Goal: Task Accomplishment & Management: Complete application form

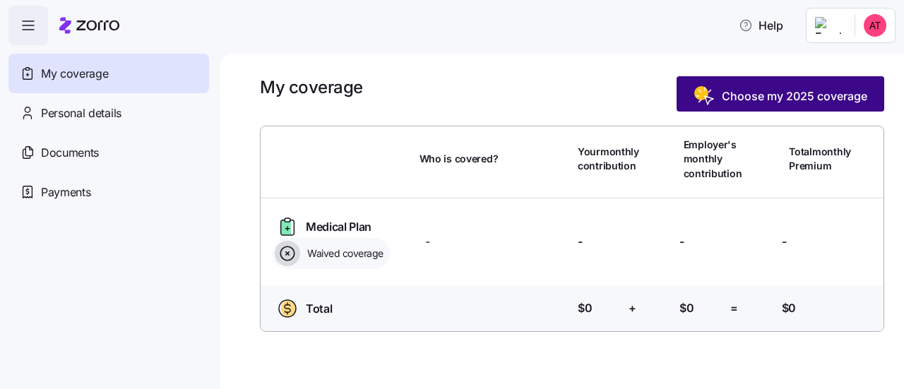
click at [744, 106] on span "Choose my 2025 coverage" at bounding box center [781, 96] width 174 height 23
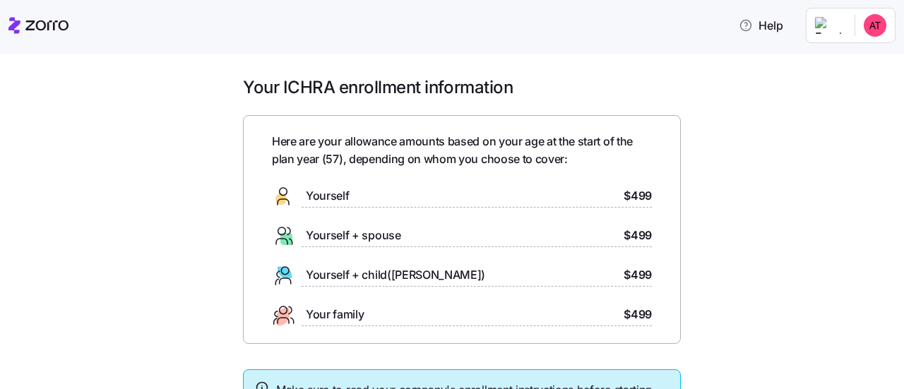
click at [332, 189] on span "Yourself" at bounding box center [327, 196] width 43 height 18
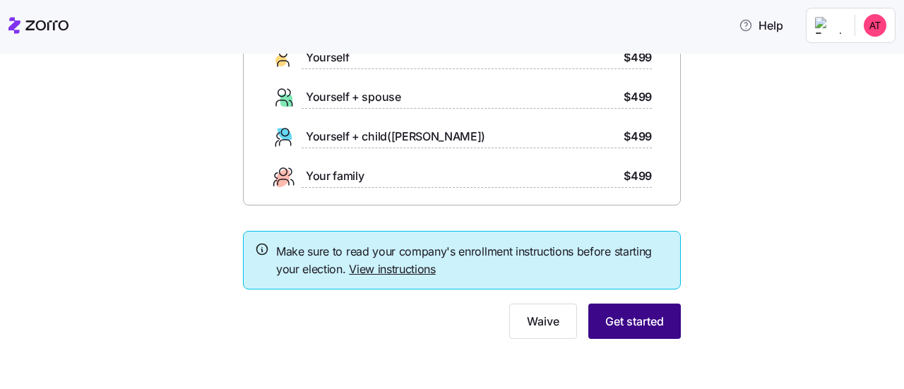
click at [637, 316] on span "Get started" at bounding box center [634, 321] width 59 height 17
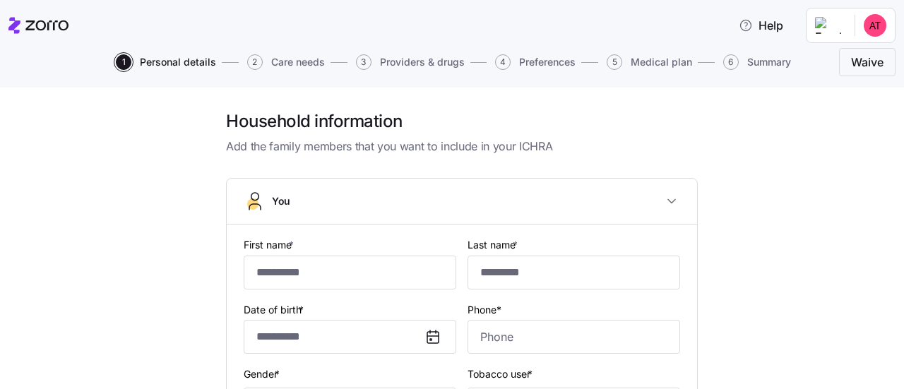
type input "******"
type input "andreat911@icloud.com"
type input "**********"
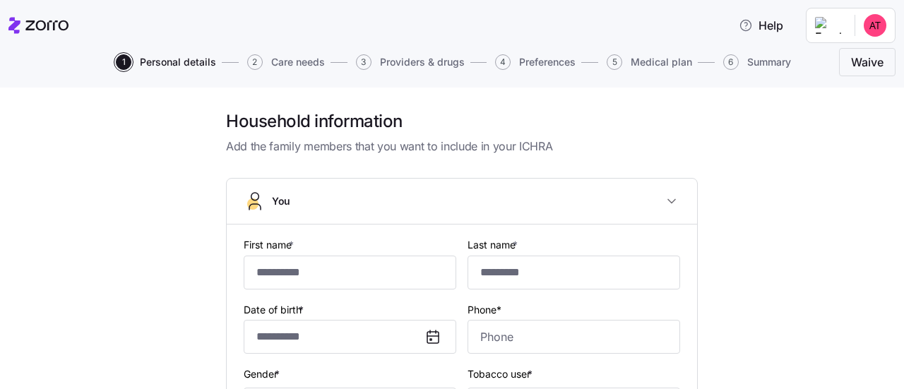
checkbox input "true"
type input "**********"
type input "(937) 543-3801"
type input "US citizen"
type input "Married"
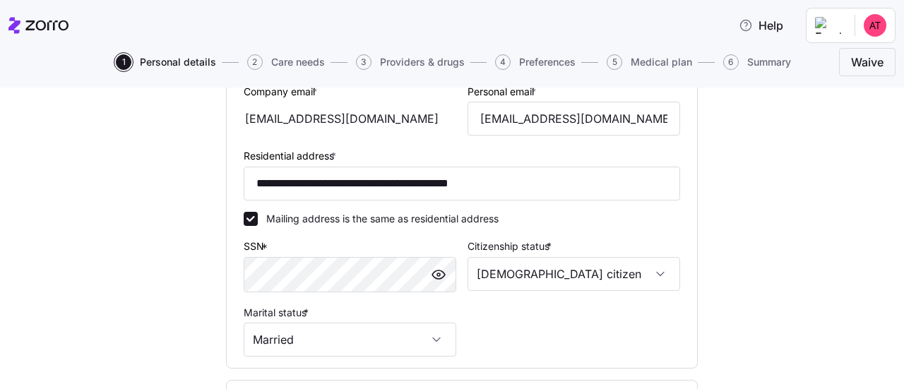
scroll to position [589, 0]
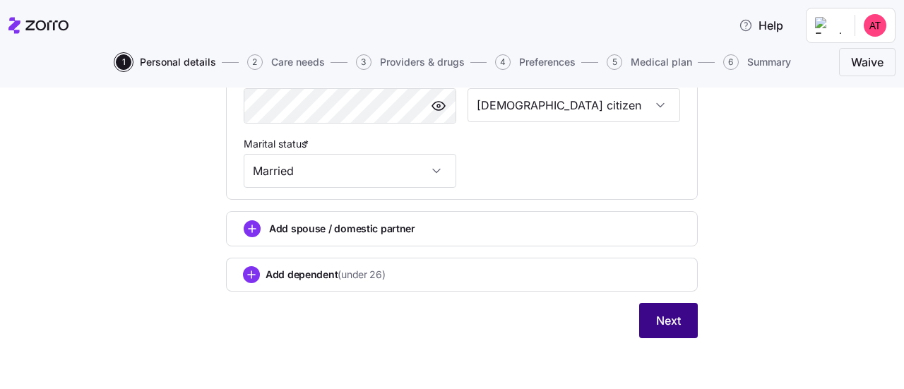
click at [656, 320] on span "Next" at bounding box center [668, 320] width 25 height 17
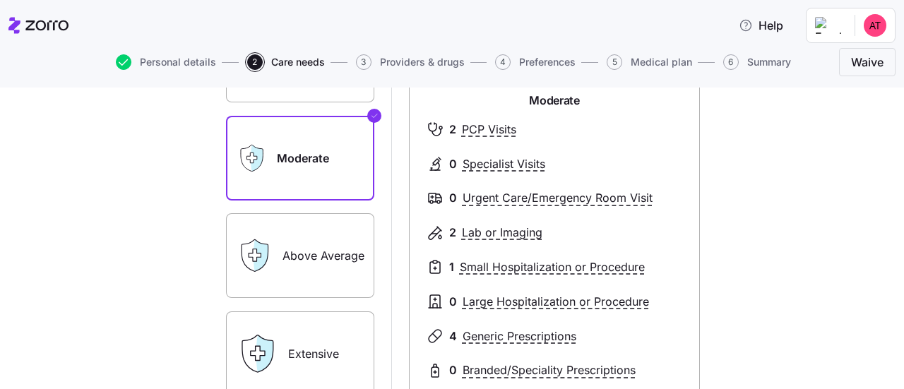
scroll to position [46, 0]
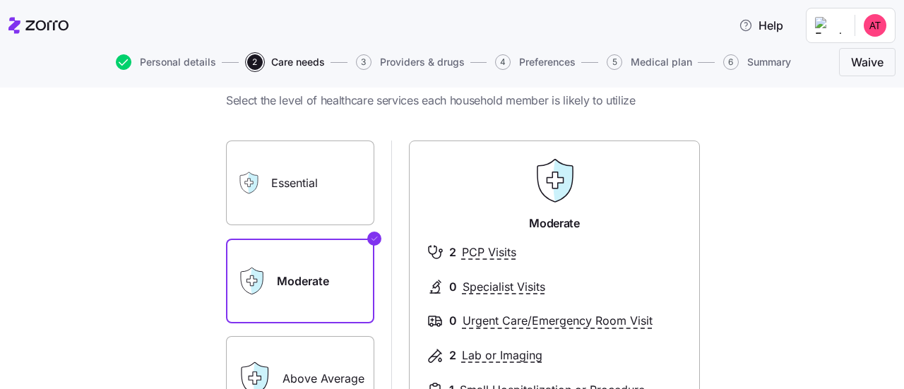
click at [274, 170] on label "Essential" at bounding box center [300, 183] width 148 height 85
click at [0, 0] on input "Essential" at bounding box center [0, 0] width 0 height 0
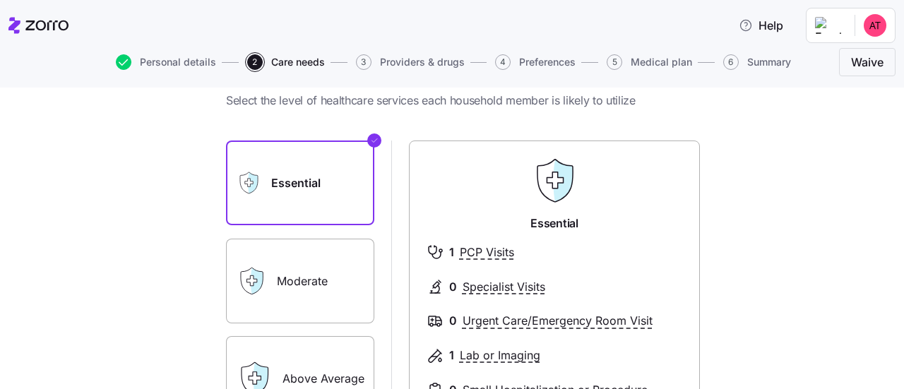
click at [285, 263] on label "Moderate" at bounding box center [300, 281] width 148 height 85
click at [0, 0] on input "Moderate" at bounding box center [0, 0] width 0 height 0
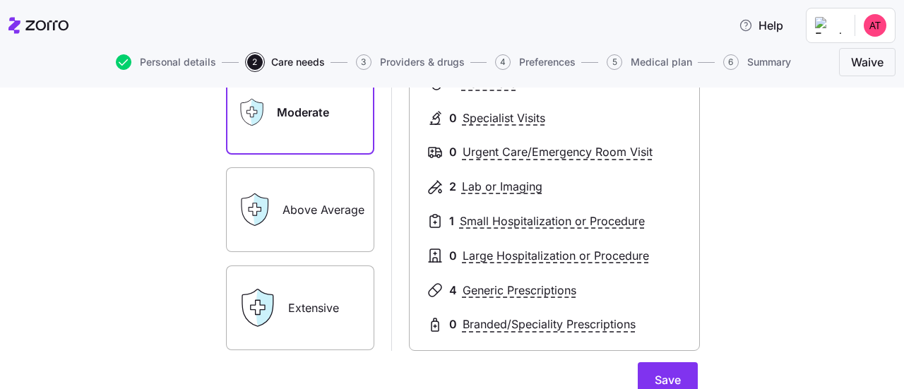
scroll to position [214, 0]
click at [291, 218] on label "Above Average" at bounding box center [300, 210] width 148 height 85
click at [0, 0] on input "Above Average" at bounding box center [0, 0] width 0 height 0
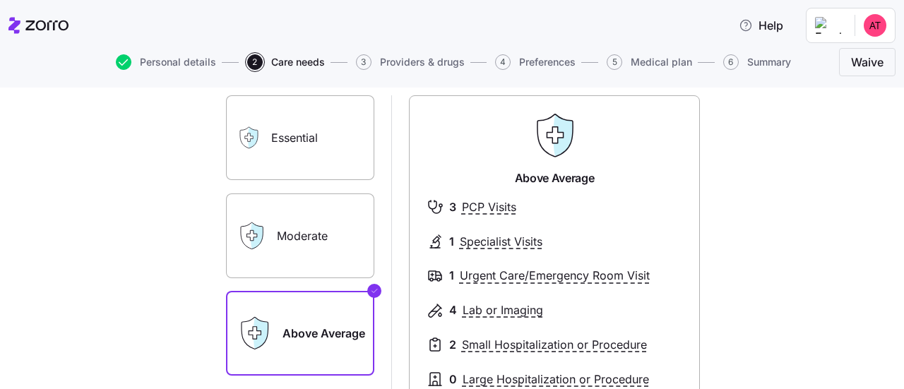
scroll to position [91, 0]
click at [321, 253] on label "Moderate" at bounding box center [300, 236] width 148 height 85
click at [0, 0] on input "Moderate" at bounding box center [0, 0] width 0 height 0
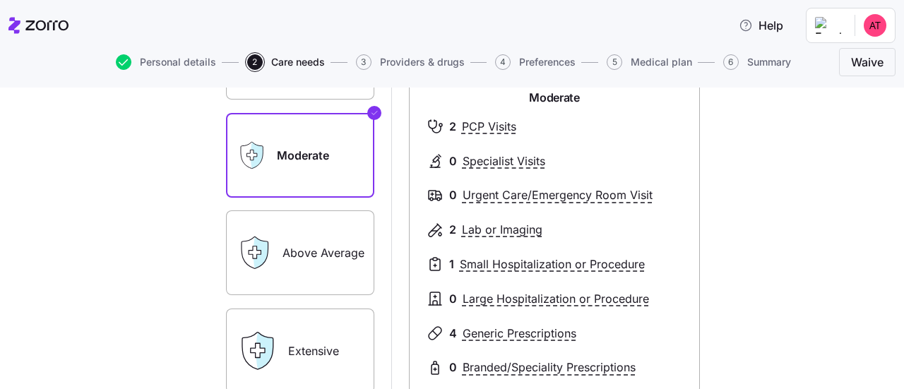
scroll to position [172, 0]
click at [304, 252] on label "Above Average" at bounding box center [300, 252] width 148 height 85
click at [0, 0] on input "Above Average" at bounding box center [0, 0] width 0 height 0
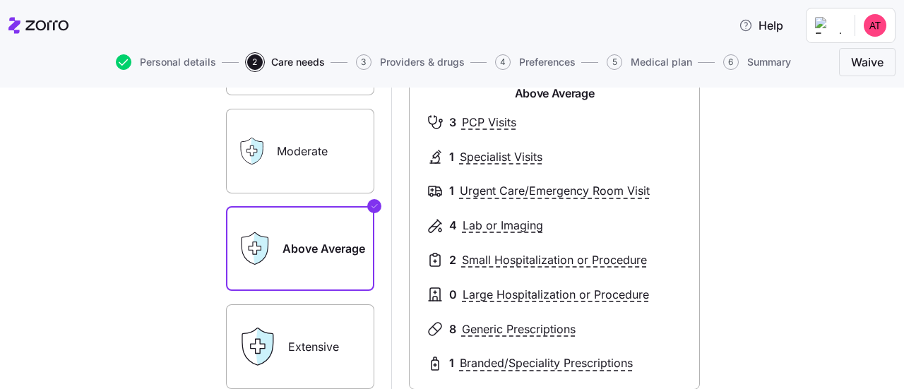
scroll to position [350, 0]
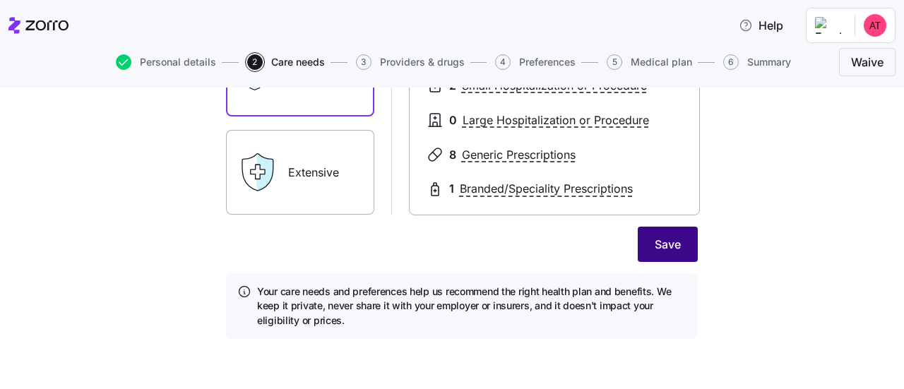
click at [660, 244] on span "Save" at bounding box center [668, 244] width 26 height 17
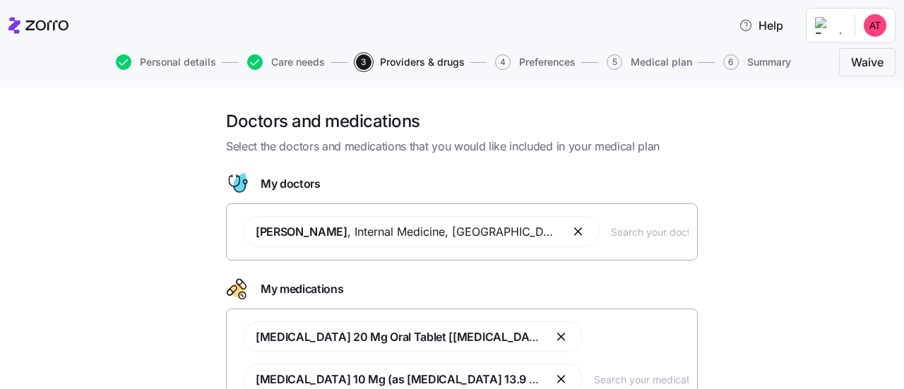
scroll to position [121, 0]
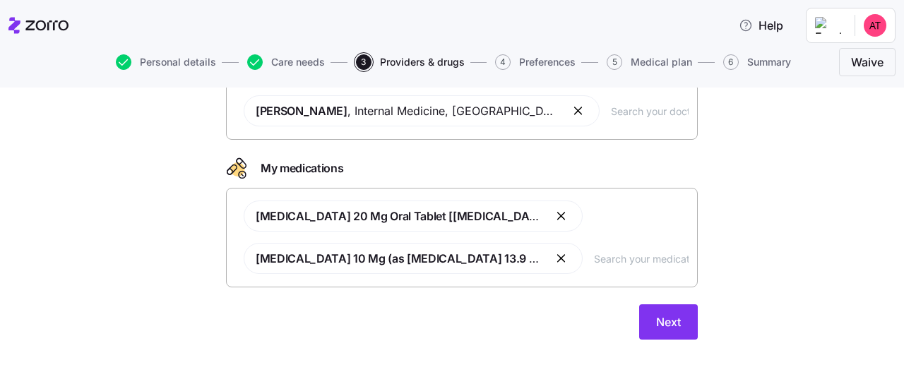
click at [615, 257] on input "text" at bounding box center [641, 259] width 95 height 16
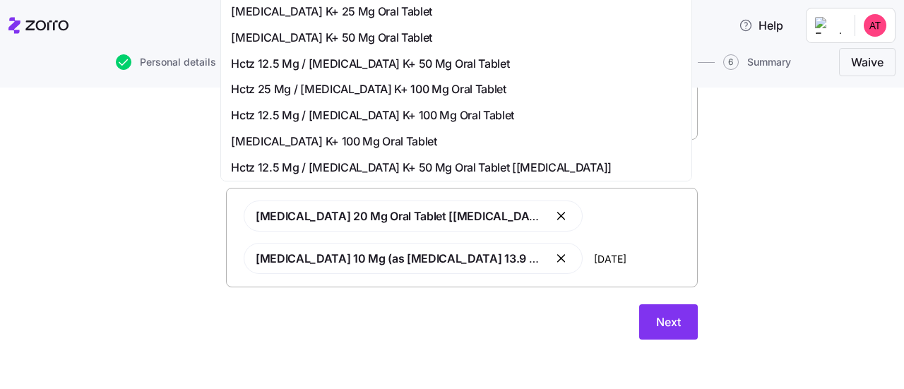
type input "losart"
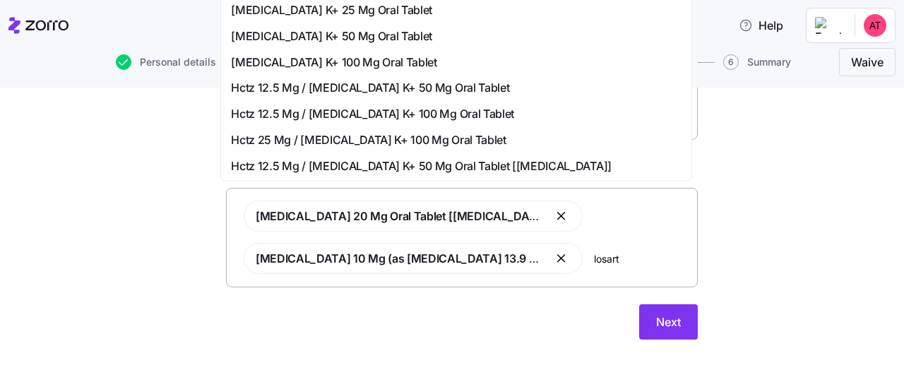
scroll to position [0, 0]
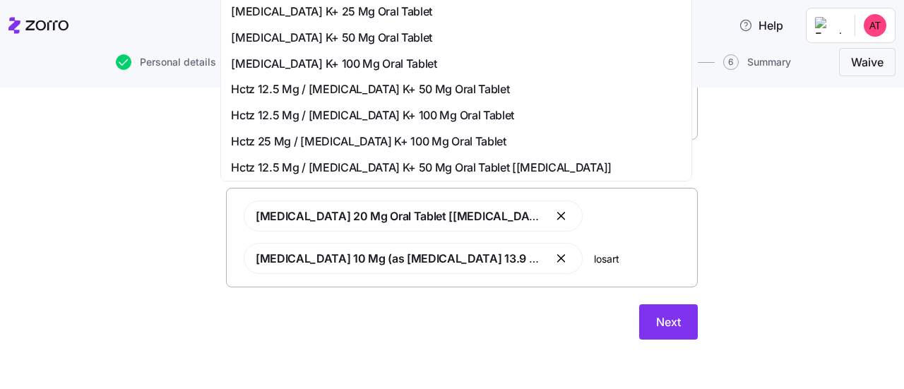
click at [356, 13] on span "Losartan K+ 25 Mg Oral Tablet" at bounding box center [331, 12] width 201 height 18
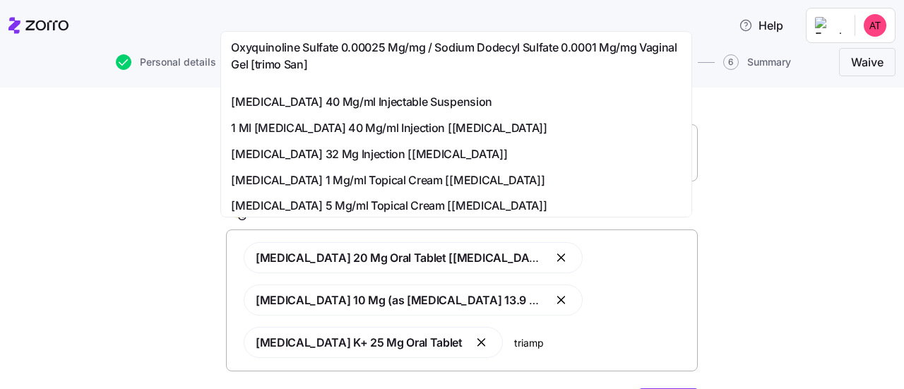
scroll to position [86, 0]
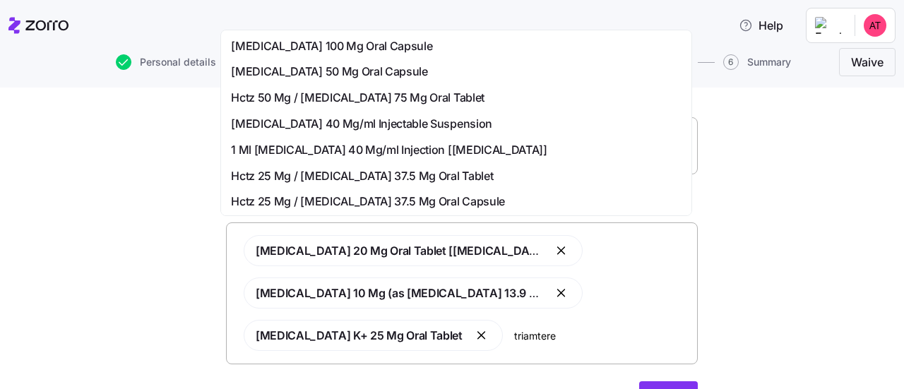
type input "triamteren"
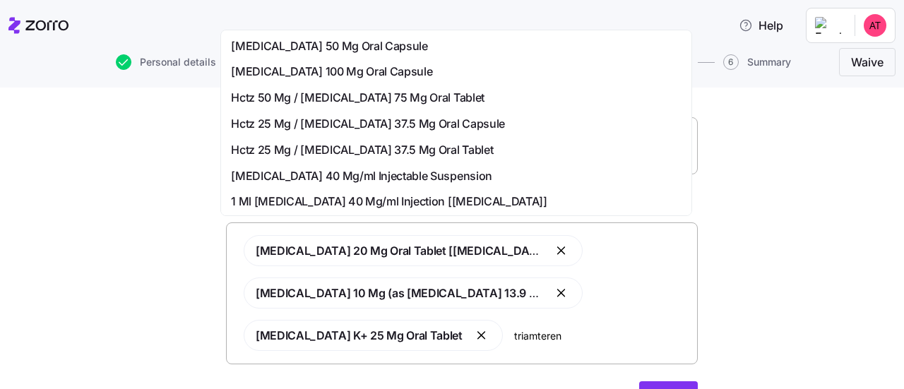
click at [372, 119] on span "Hctz 25 Mg / Triamterene 37.5 Mg Oral Capsule" at bounding box center [368, 124] width 274 height 18
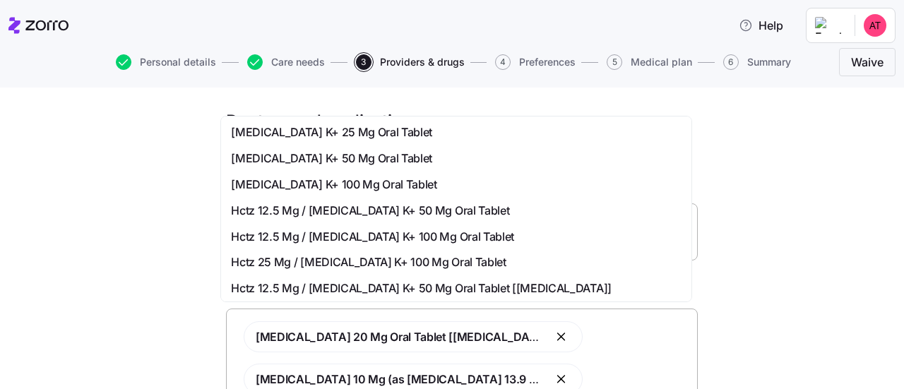
scroll to position [13, 0]
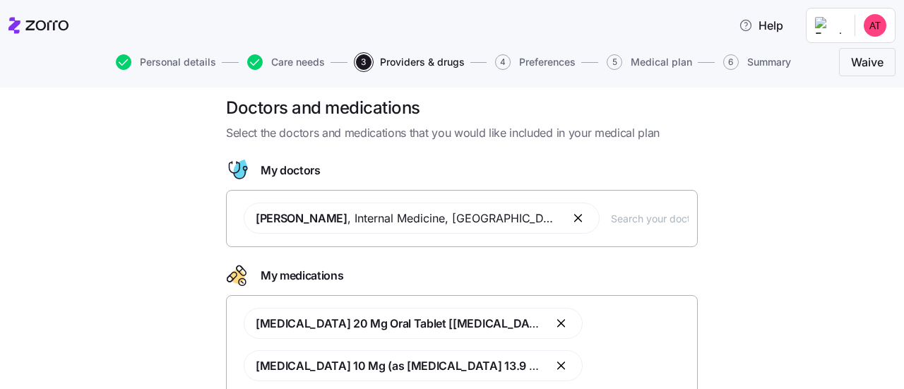
click at [784, 245] on div "Doctors and medications Select the doctors and medications that you would like …" at bounding box center [462, 323] width 845 height 452
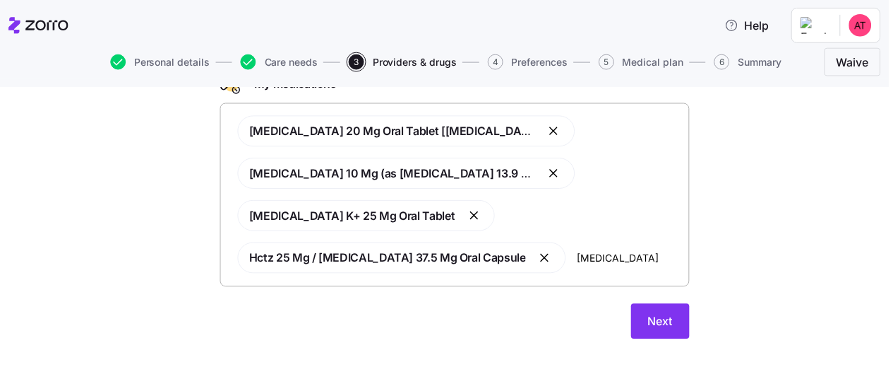
click at [607, 256] on input "losartan" at bounding box center [631, 259] width 103 height 16
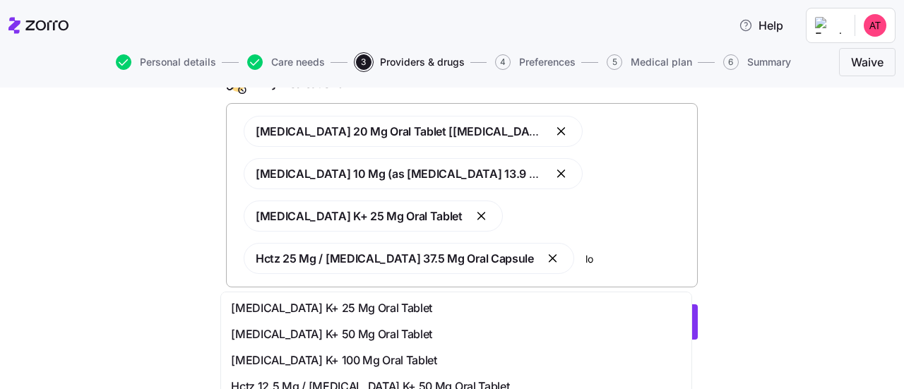
type input "l"
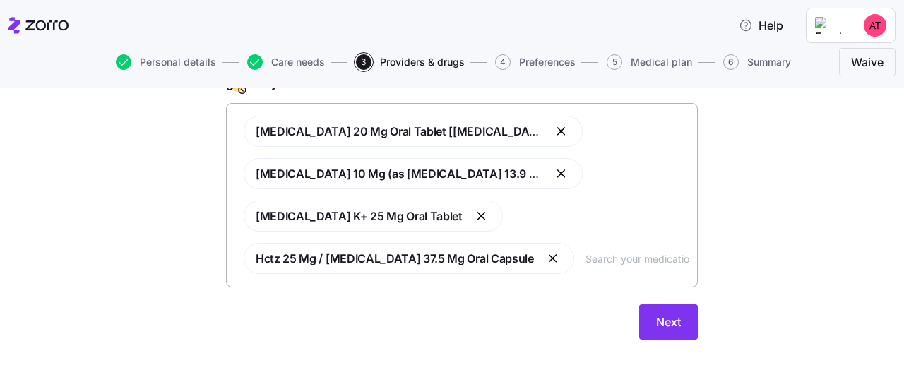
click at [778, 273] on div "Doctors and medications Select the doctors and medications that you would like …" at bounding box center [462, 131] width 845 height 452
click at [668, 323] on span "Next" at bounding box center [668, 322] width 25 height 17
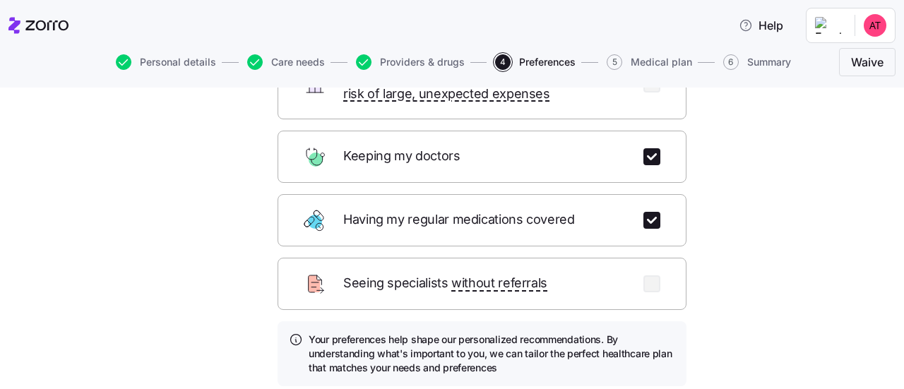
scroll to position [194, 0]
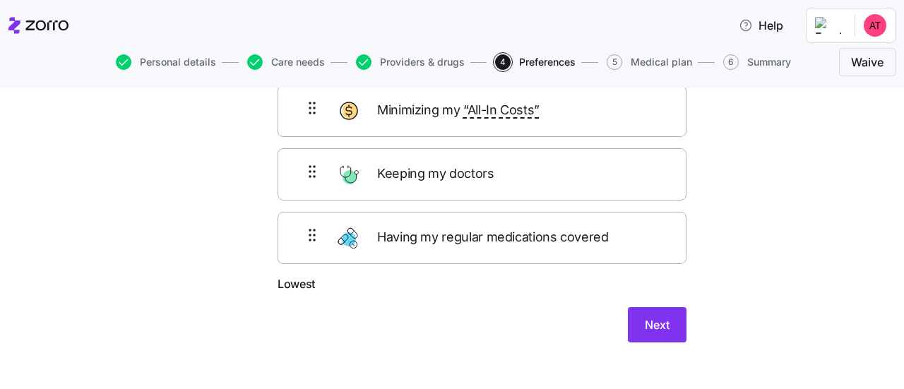
scroll to position [130, 0]
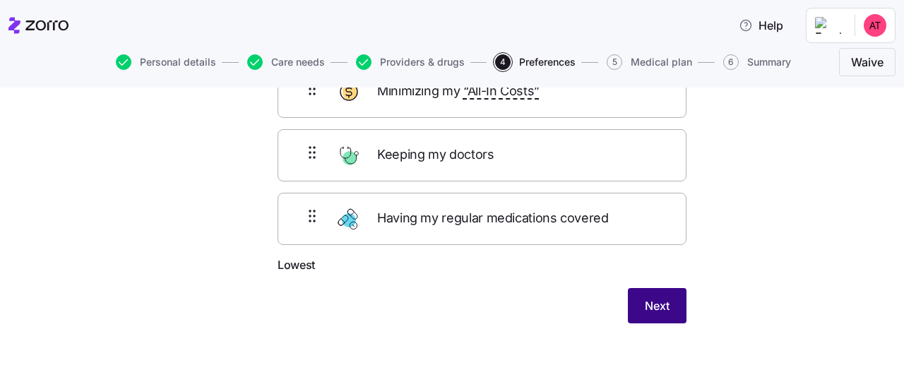
click at [654, 297] on span "Next" at bounding box center [657, 305] width 25 height 17
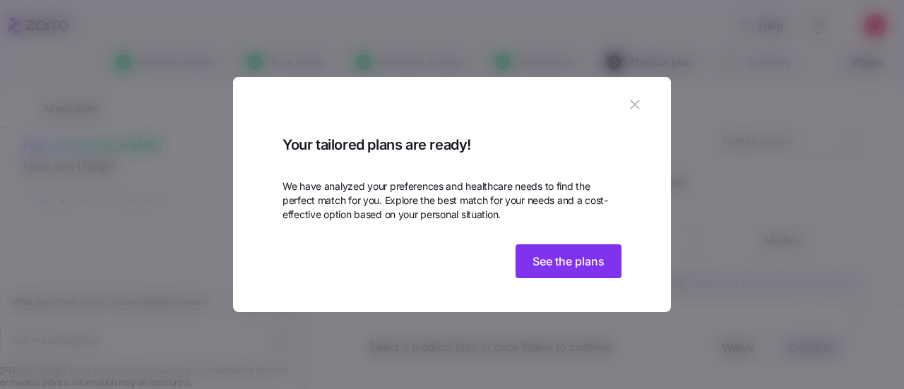
scroll to position [73, 0]
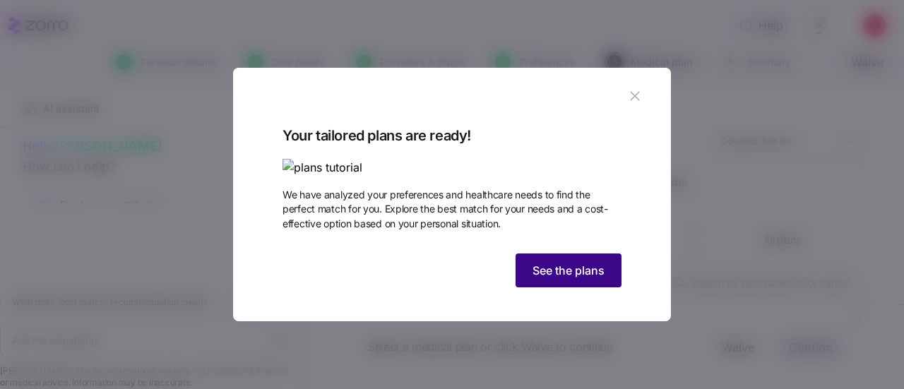
click at [571, 279] on span "See the plans" at bounding box center [569, 270] width 72 height 17
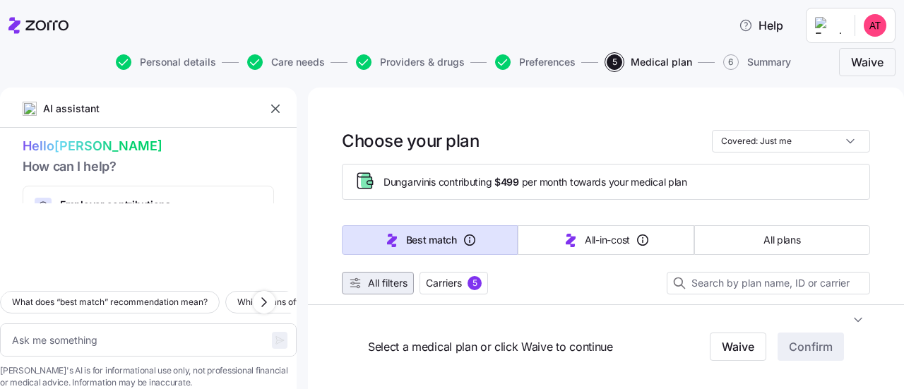
click at [383, 281] on span "All filters" at bounding box center [388, 283] width 40 height 14
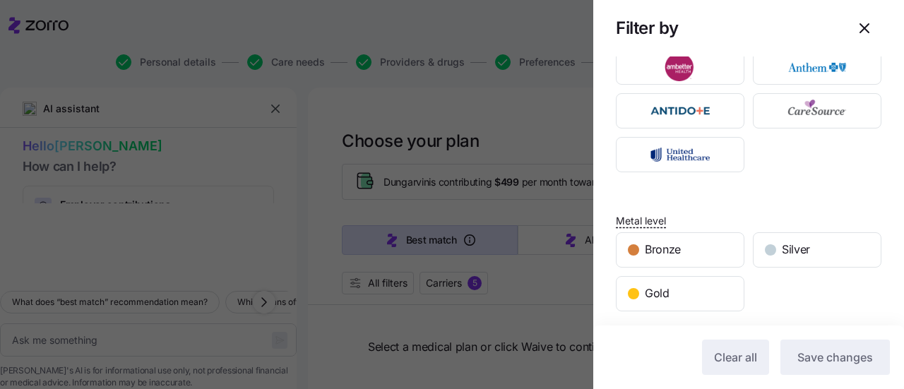
scroll to position [0, 0]
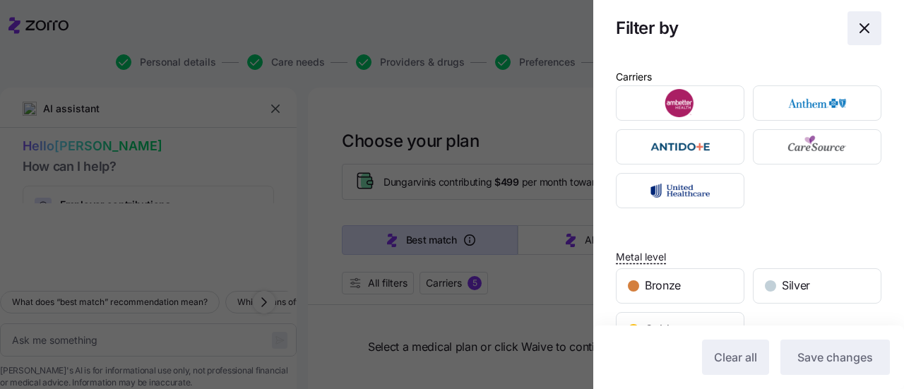
click at [856, 30] on icon "button" at bounding box center [864, 28] width 17 height 17
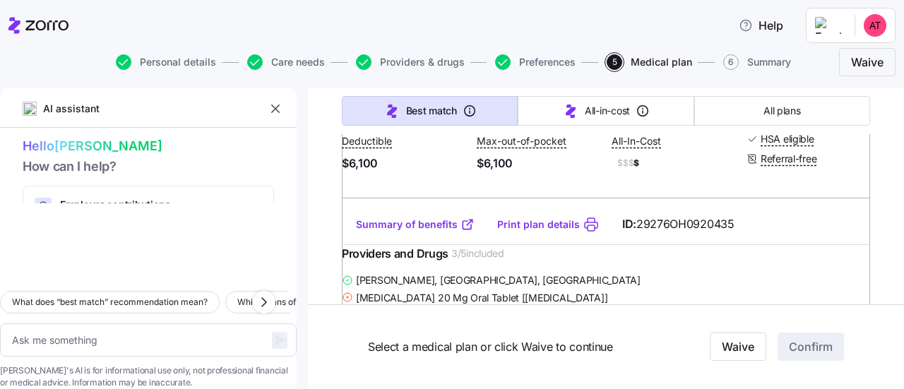
scroll to position [396, 0]
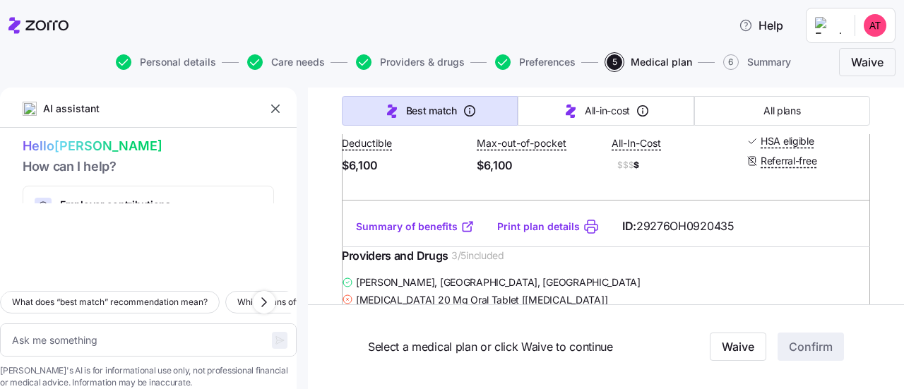
click at [443, 234] on link "Summary of benefits" at bounding box center [415, 227] width 119 height 14
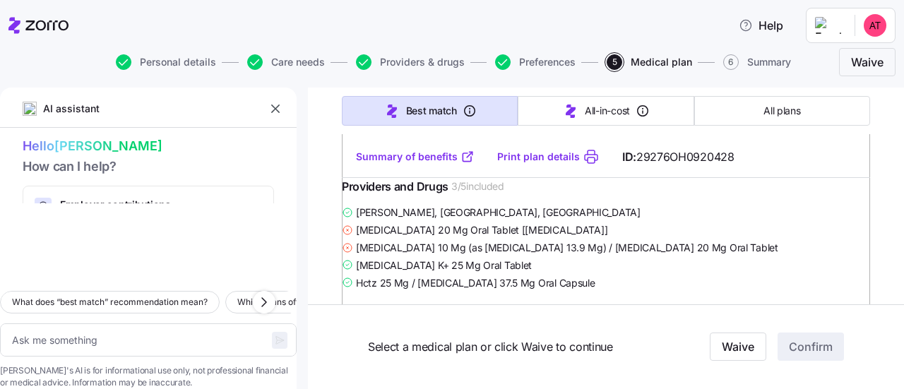
scroll to position [6402, 0]
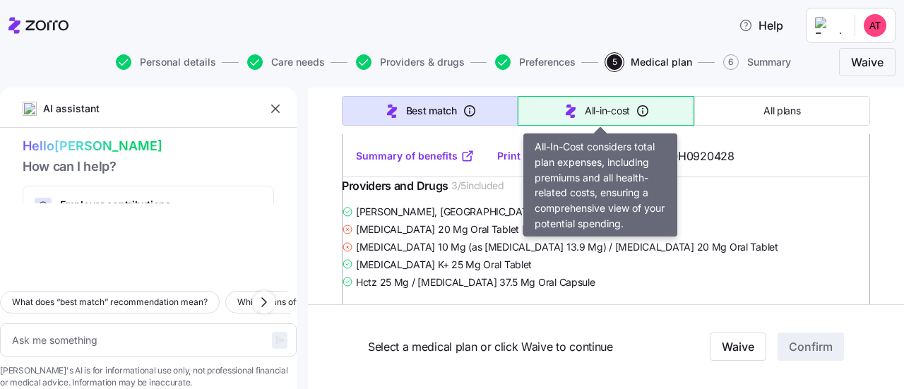
click at [571, 109] on icon "button" at bounding box center [570, 110] width 17 height 17
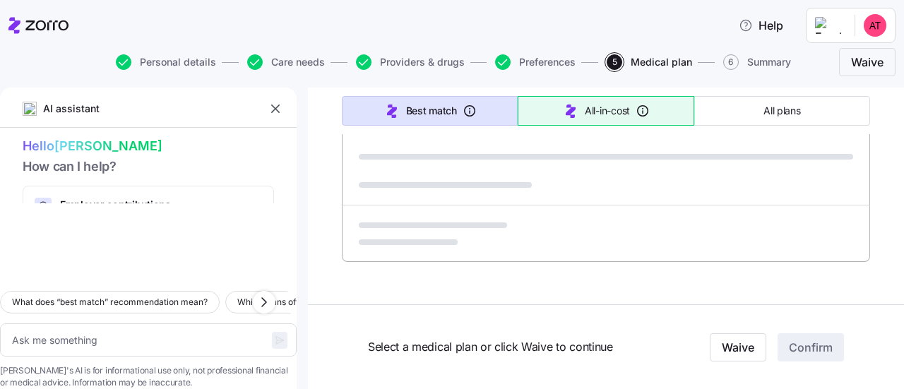
type textarea "x"
type input "Sorted by: All-in-cost"
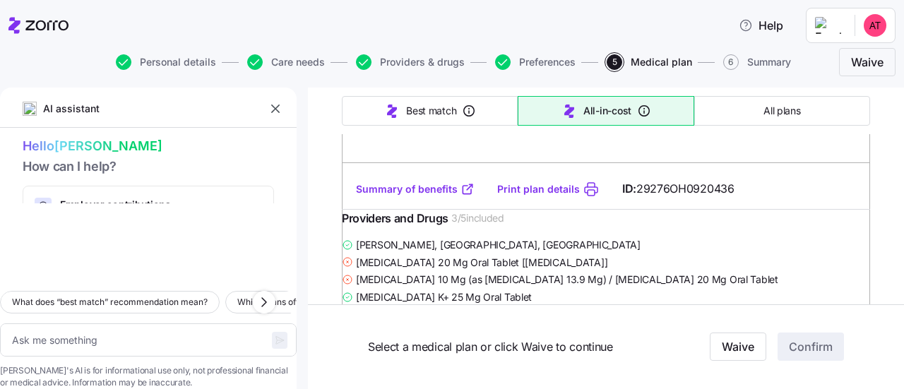
scroll to position [432, 0]
click at [431, 198] on link "Summary of benefits" at bounding box center [415, 191] width 119 height 14
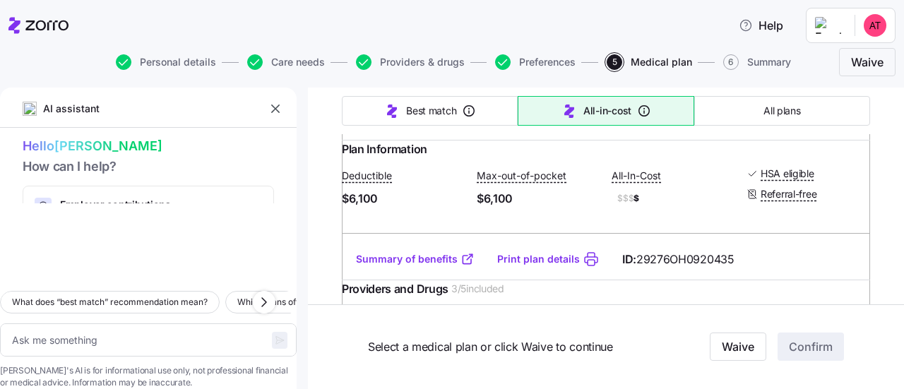
scroll to position [1341, 0]
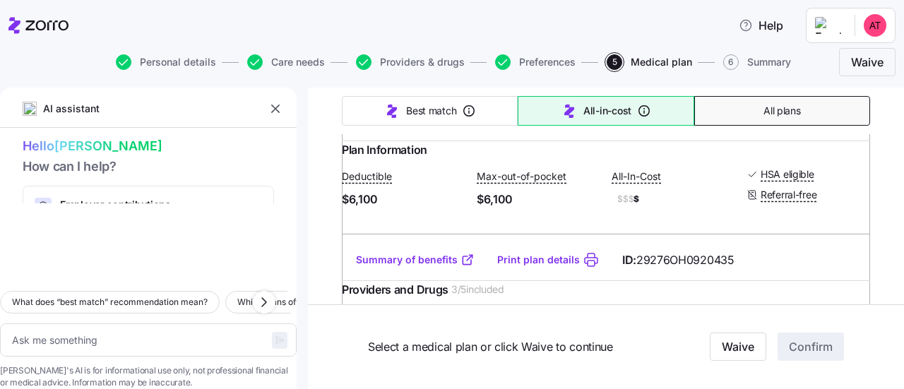
click at [771, 108] on span "All plans" at bounding box center [781, 111] width 37 height 14
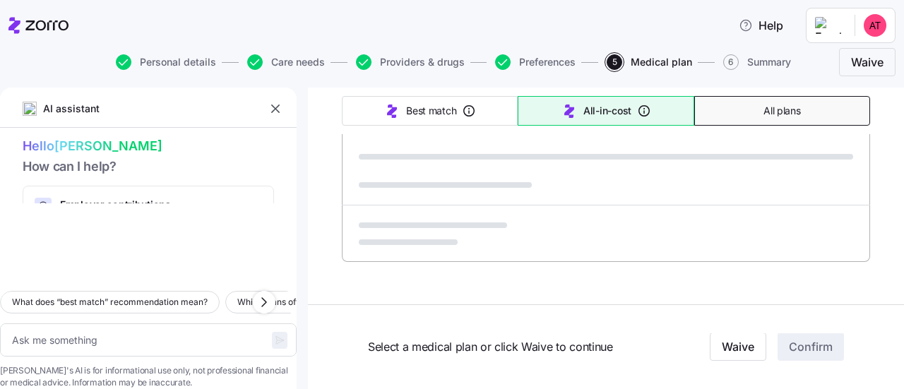
type textarea "x"
type input "Sorted by: Premium"
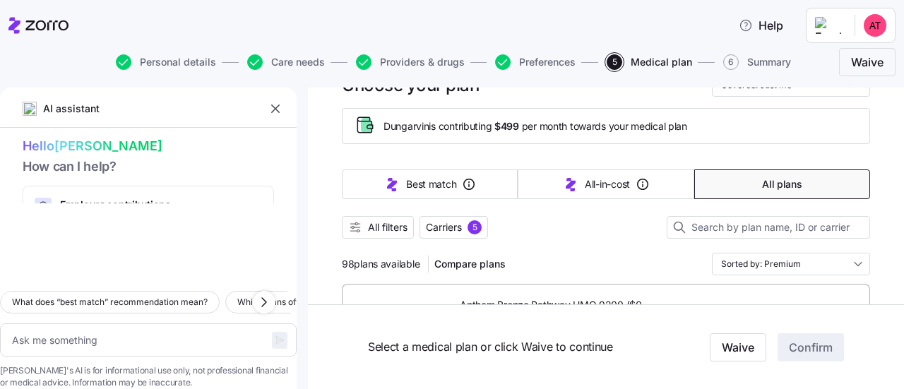
scroll to position [0, 0]
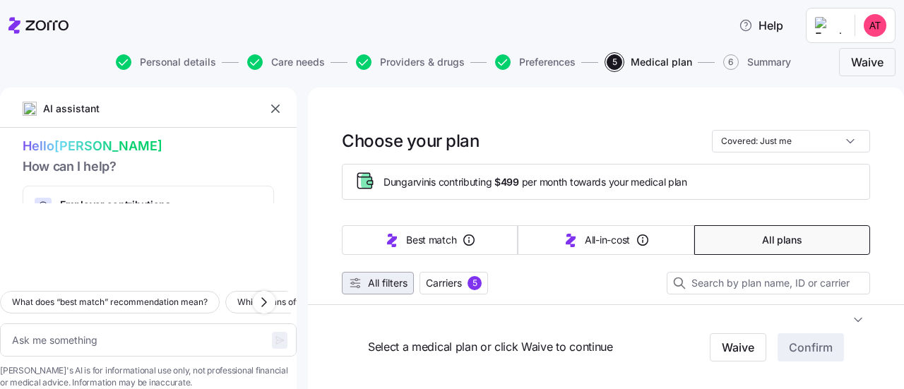
click at [384, 286] on span "All filters" at bounding box center [388, 283] width 40 height 14
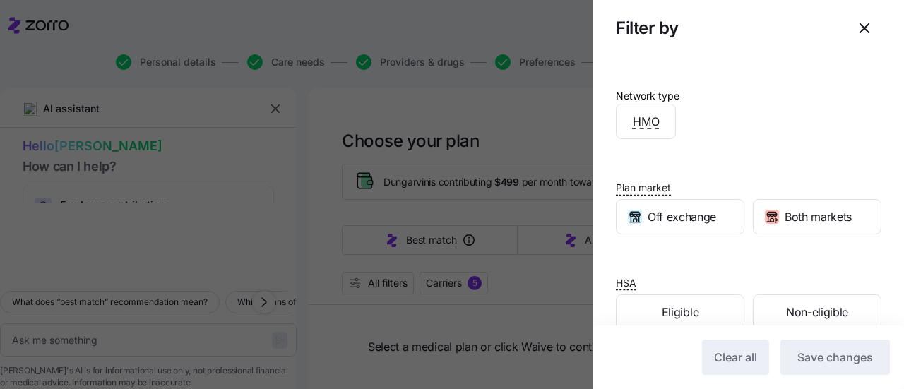
scroll to position [302, 0]
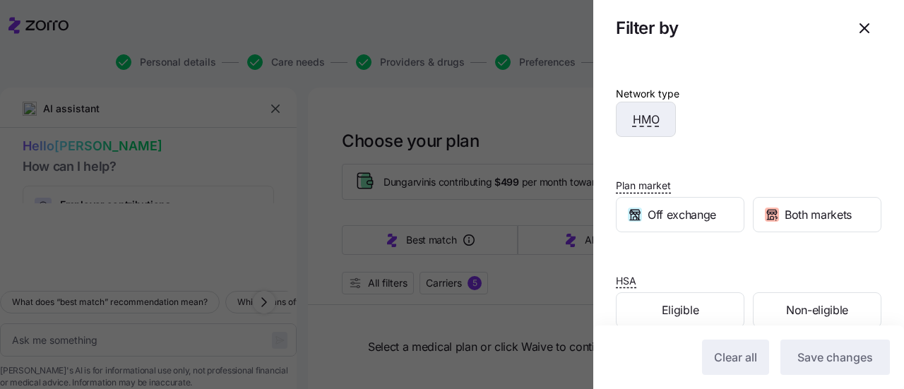
click at [664, 114] on div "HMO" at bounding box center [646, 119] width 59 height 34
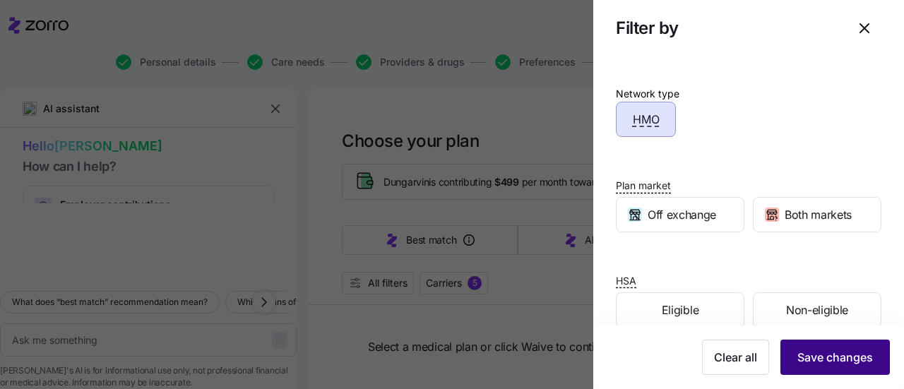
click at [831, 361] on span "Save changes" at bounding box center [835, 357] width 76 height 17
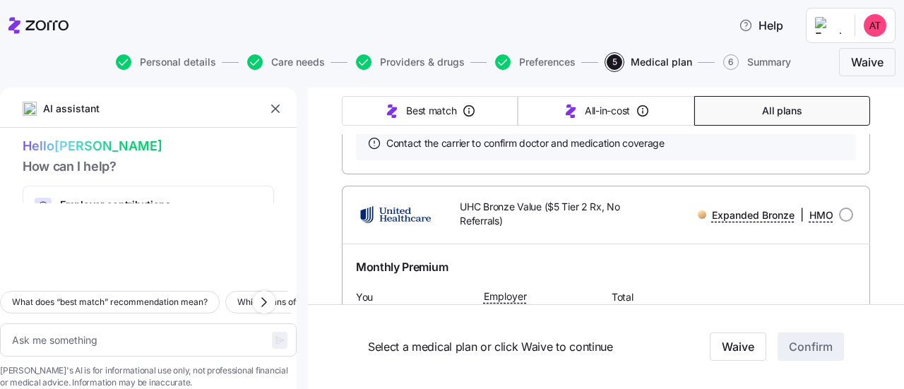
scroll to position [6104, 0]
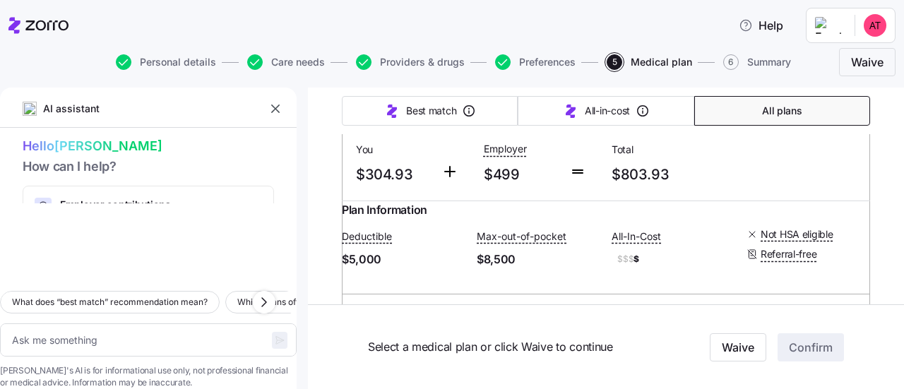
type textarea "x"
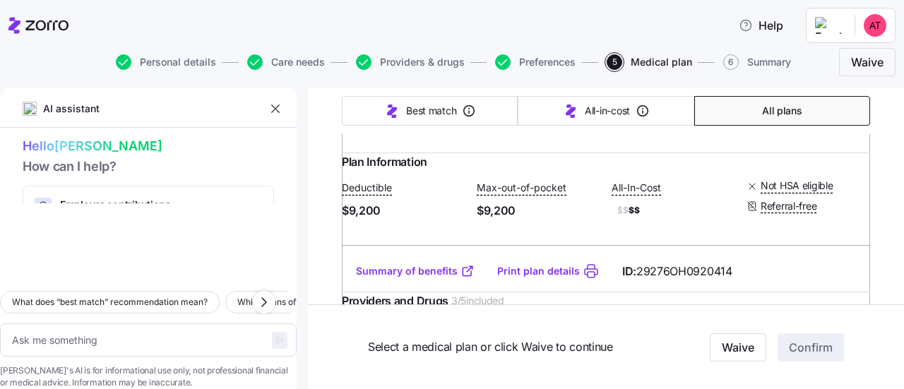
scroll to position [352, 0]
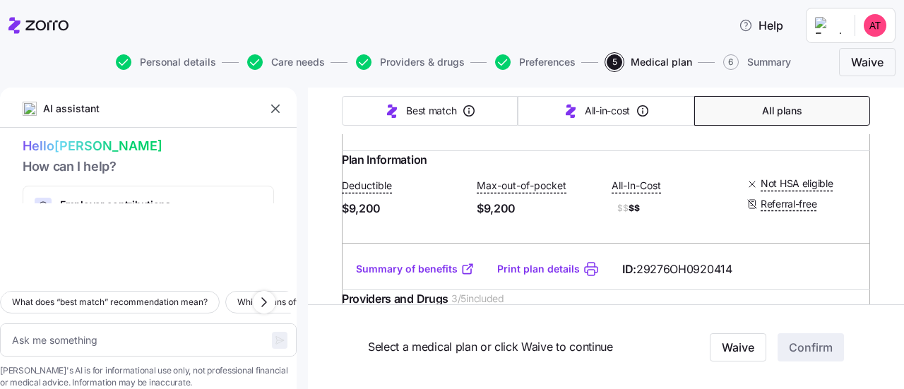
click at [443, 276] on link "Summary of benefits" at bounding box center [415, 269] width 119 height 14
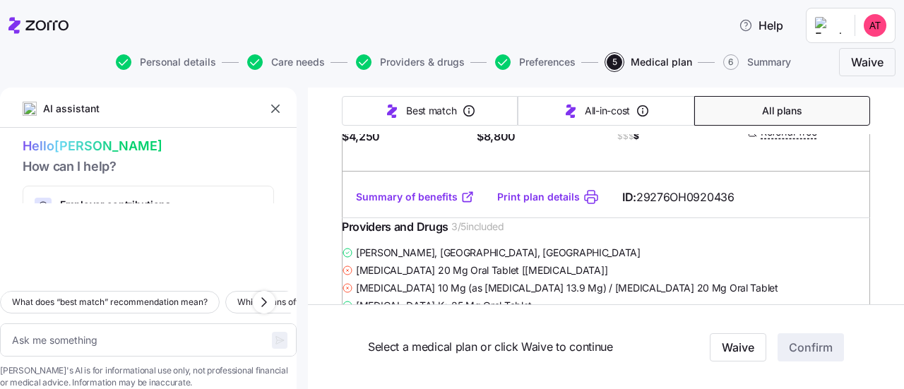
scroll to position [1418, 0]
click at [422, 203] on link "Summary of benefits" at bounding box center [415, 196] width 119 height 14
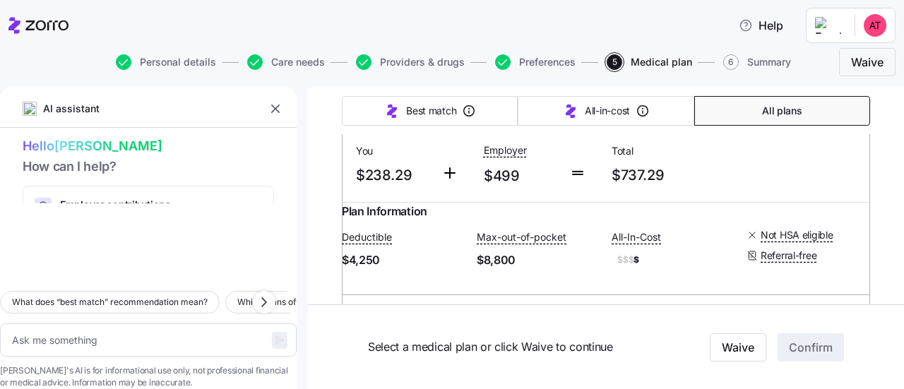
scroll to position [1278, 0]
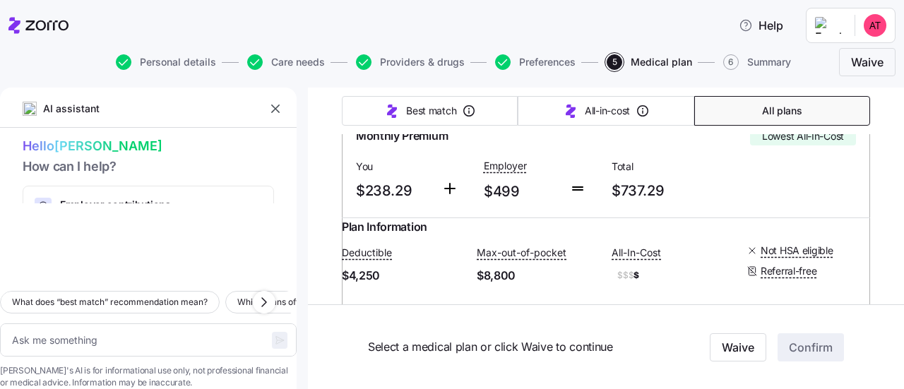
click at [839, 90] on input "radio" at bounding box center [846, 83] width 14 height 14
radio input "true"
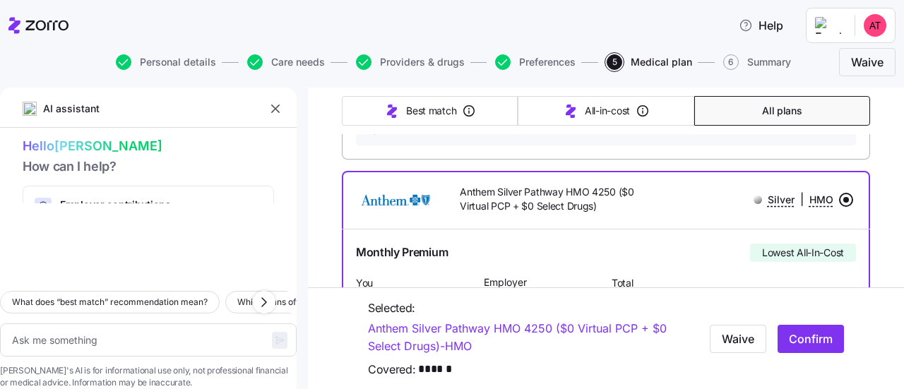
scroll to position [1160, 0]
click at [761, 61] on span "Summary" at bounding box center [769, 62] width 44 height 10
click at [800, 346] on span "Confirm" at bounding box center [811, 338] width 44 height 17
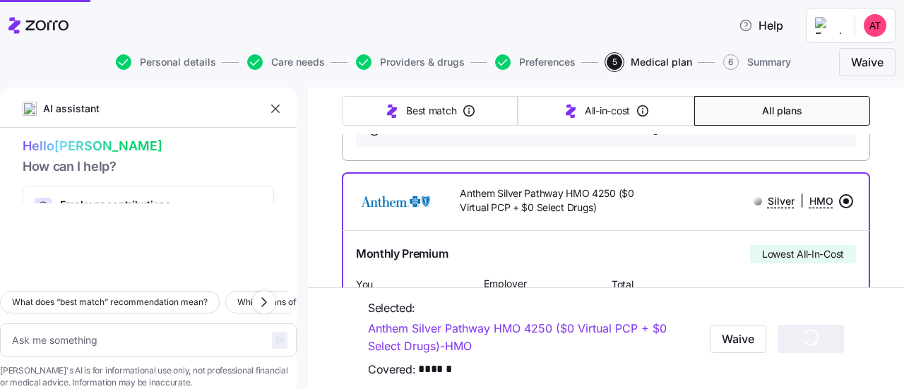
type textarea "x"
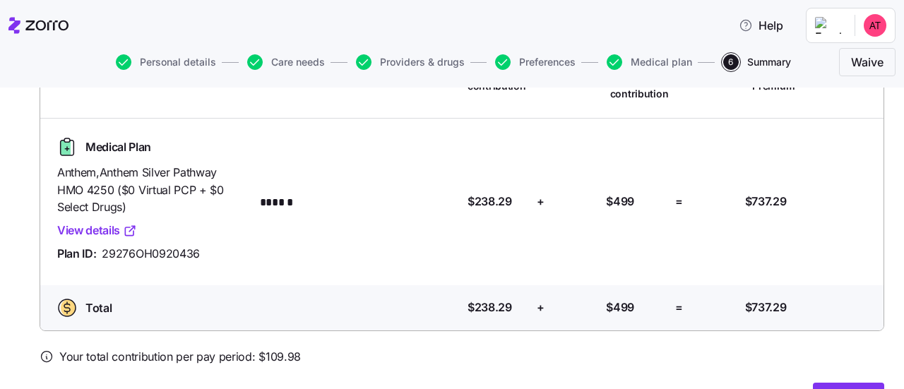
scroll to position [191, 0]
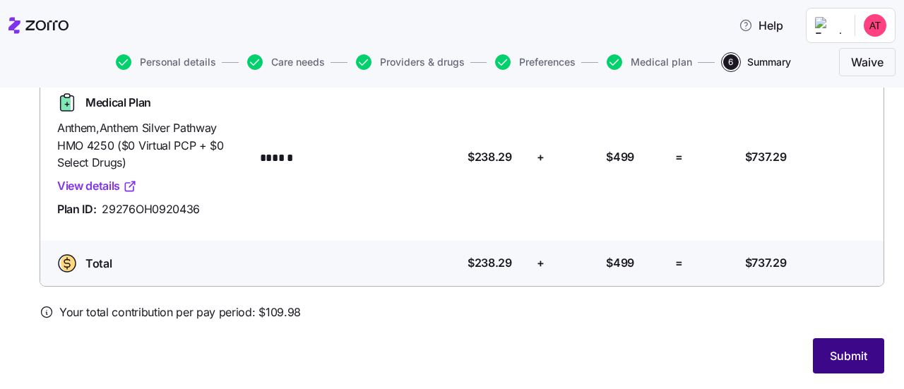
click at [830, 352] on span "Submit" at bounding box center [848, 355] width 37 height 17
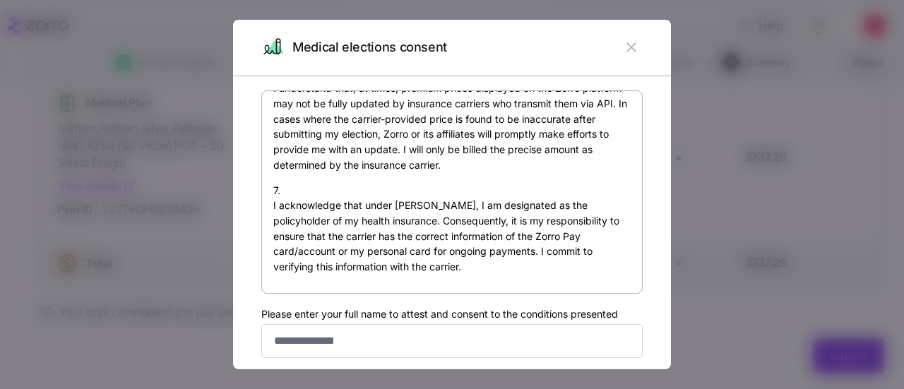
scroll to position [1076, 0]
click at [403, 338] on input "Please enter your full name to attest and consent to the conditions presented" at bounding box center [451, 341] width 381 height 34
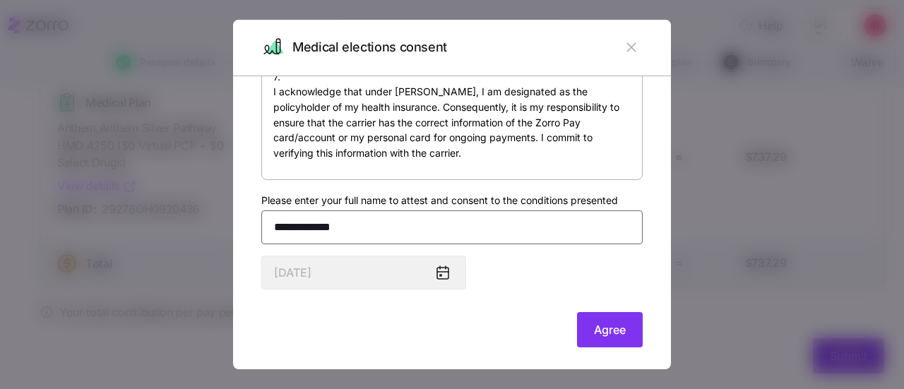
scroll to position [116, 0]
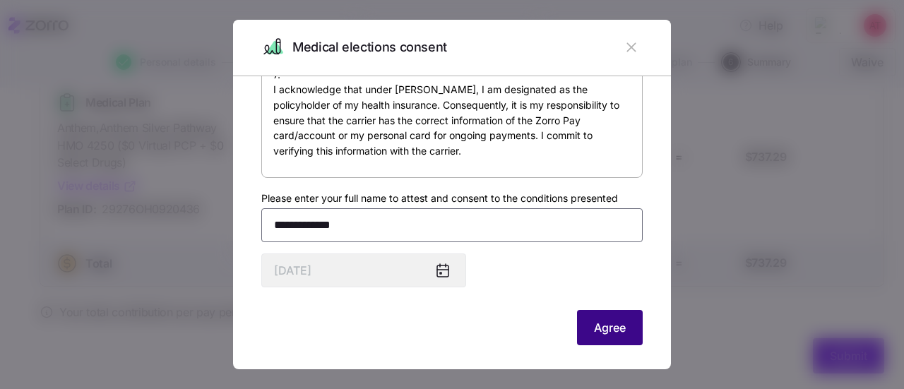
type input "**********"
click at [596, 333] on span "Agree" at bounding box center [610, 327] width 32 height 17
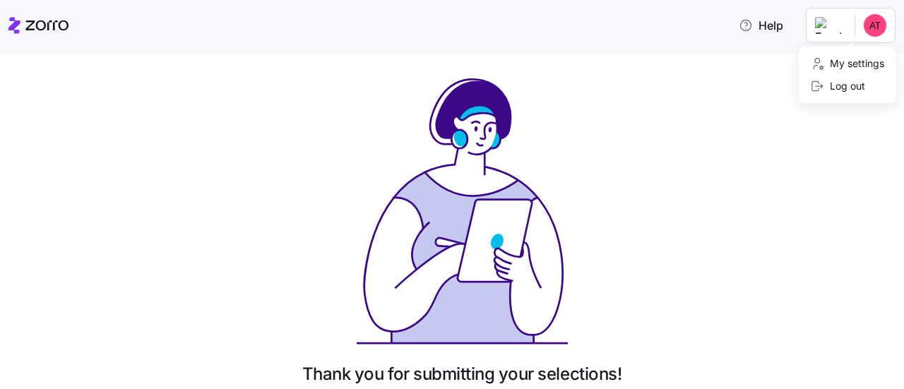
click at [879, 29] on html "Help Thank you for submitting your selections! We will process your submission …" at bounding box center [452, 190] width 904 height 381
click at [825, 32] on html "Help Thank you for submitting your selections! We will process your submission …" at bounding box center [452, 190] width 904 height 381
click at [595, 41] on html "Help Thank you for submitting your selections! We will process your submission …" at bounding box center [452, 190] width 904 height 381
